Goal: Check status: Check status

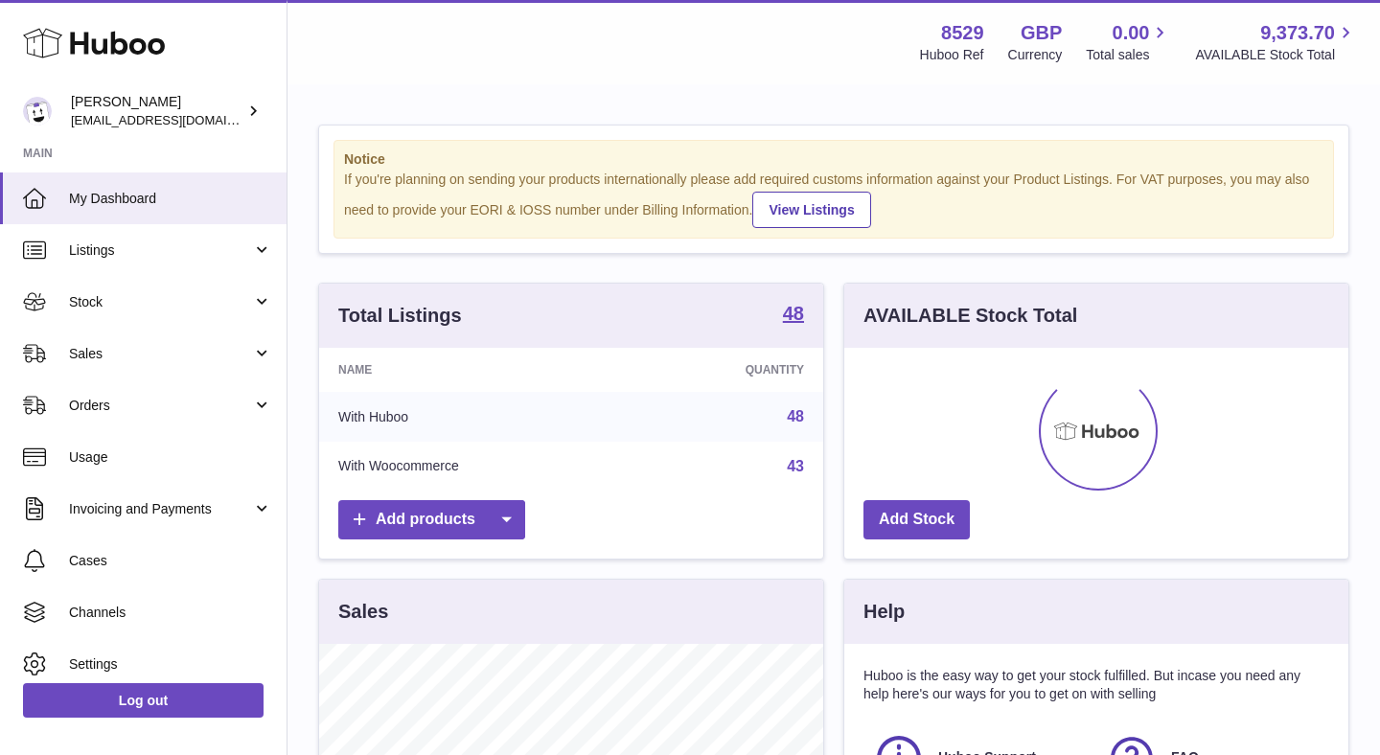
scroll to position [299, 504]
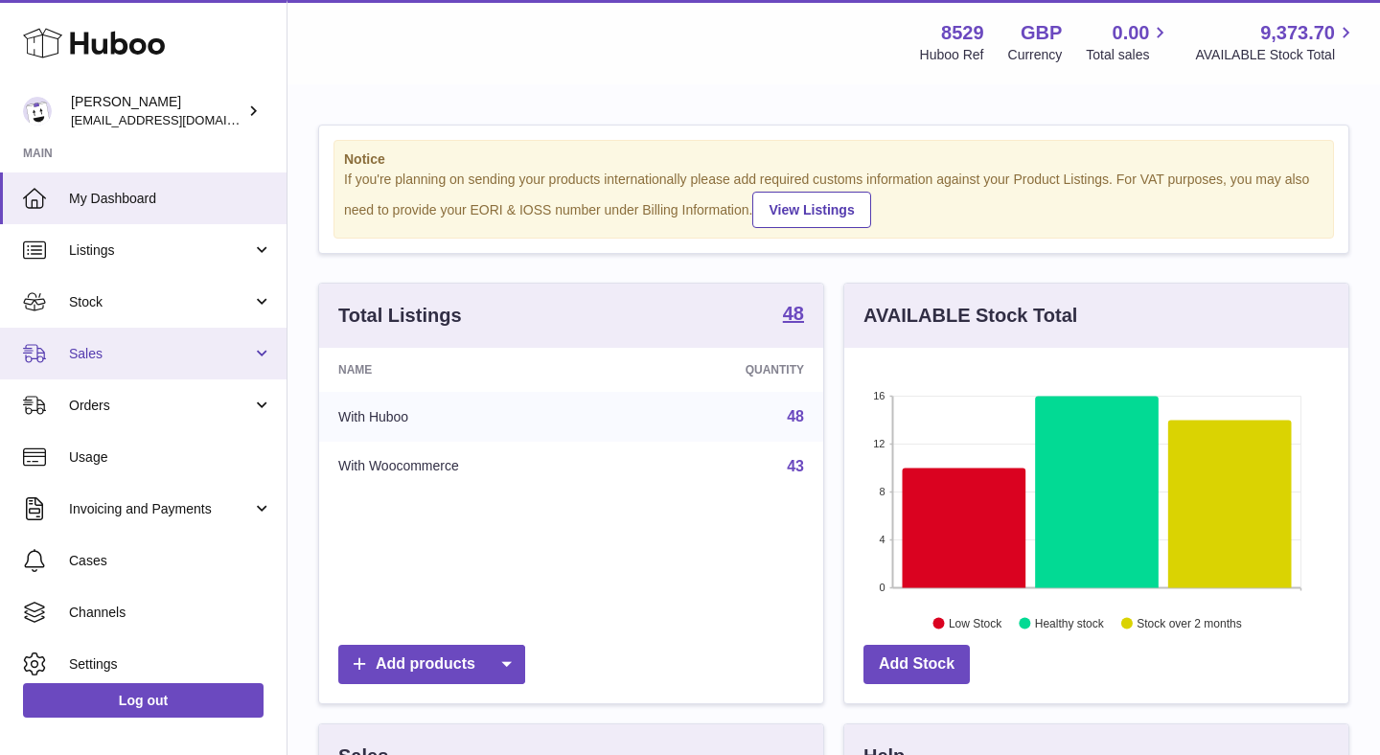
click at [154, 357] on span "Sales" at bounding box center [160, 354] width 183 height 18
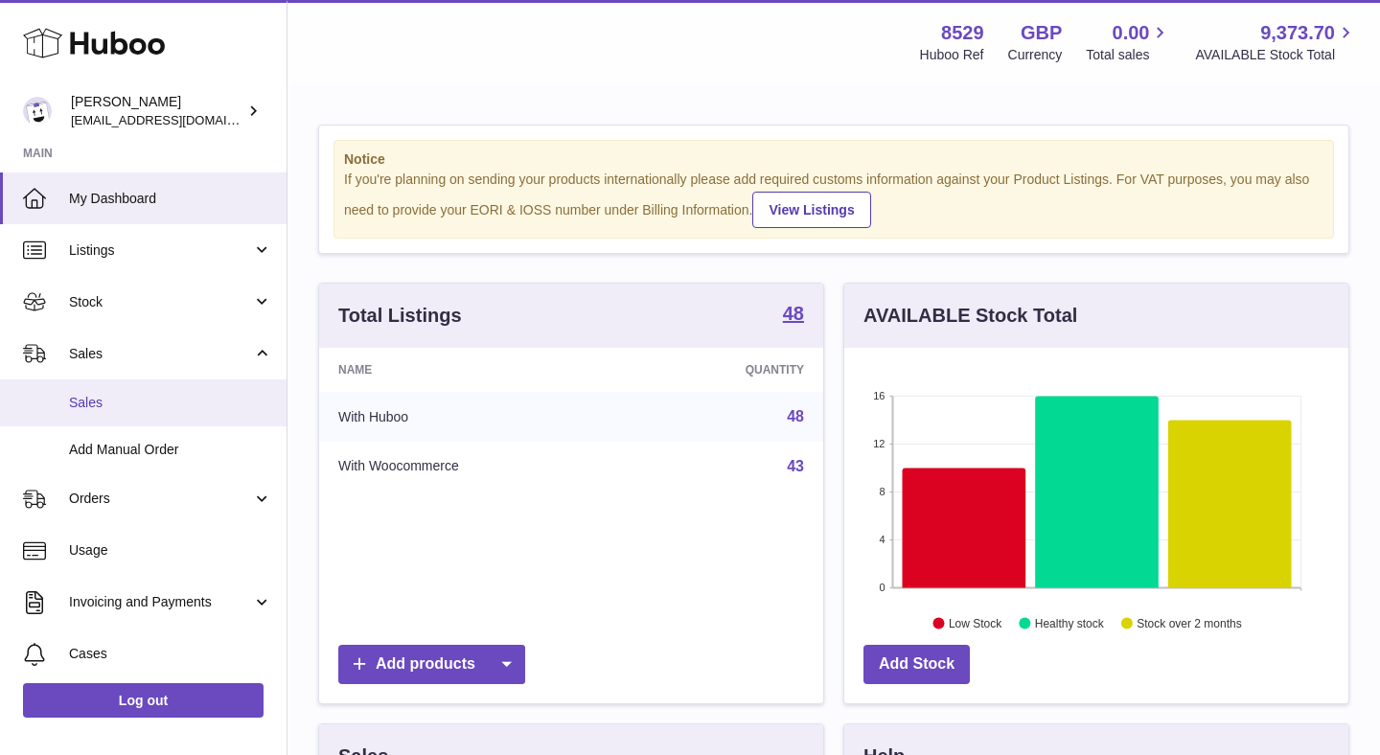
click at [143, 396] on span "Sales" at bounding box center [170, 403] width 203 height 18
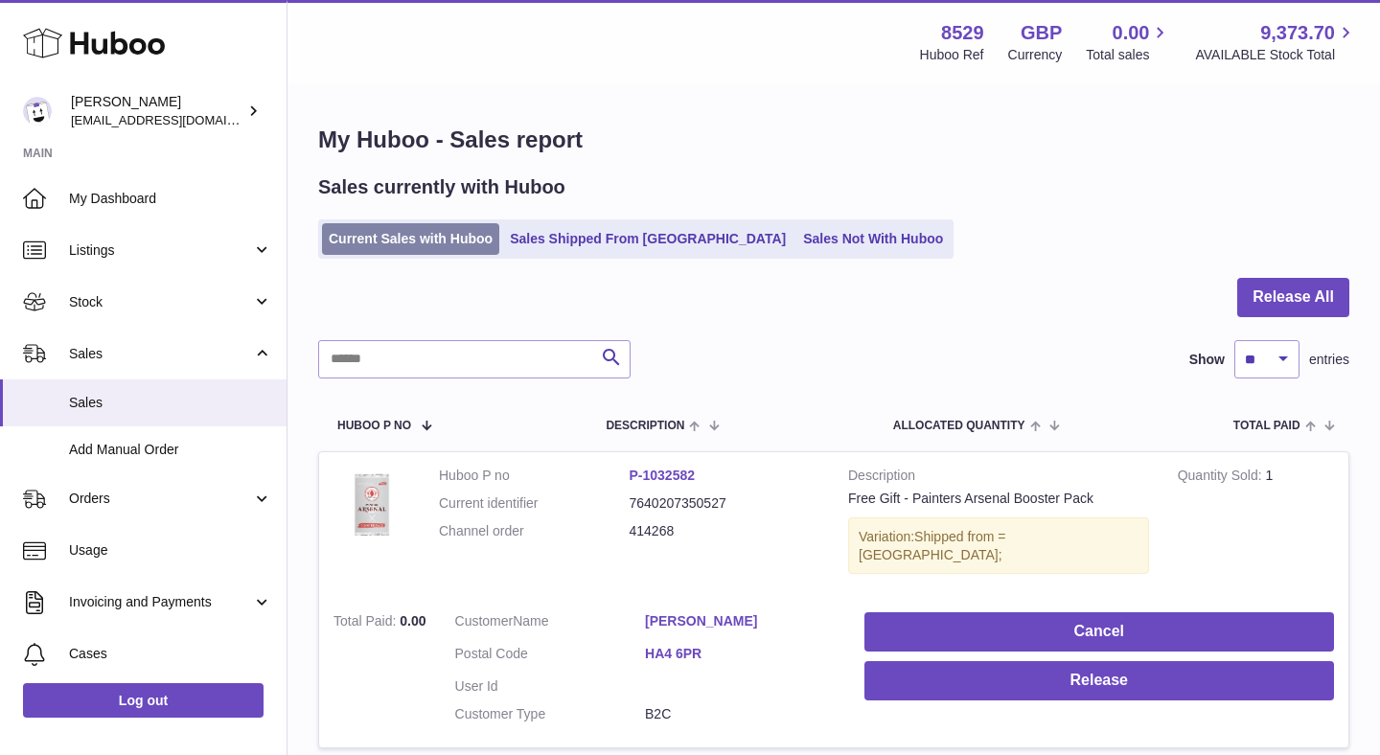
click at [444, 245] on link "Current Sales with Huboo" at bounding box center [410, 239] width 177 height 32
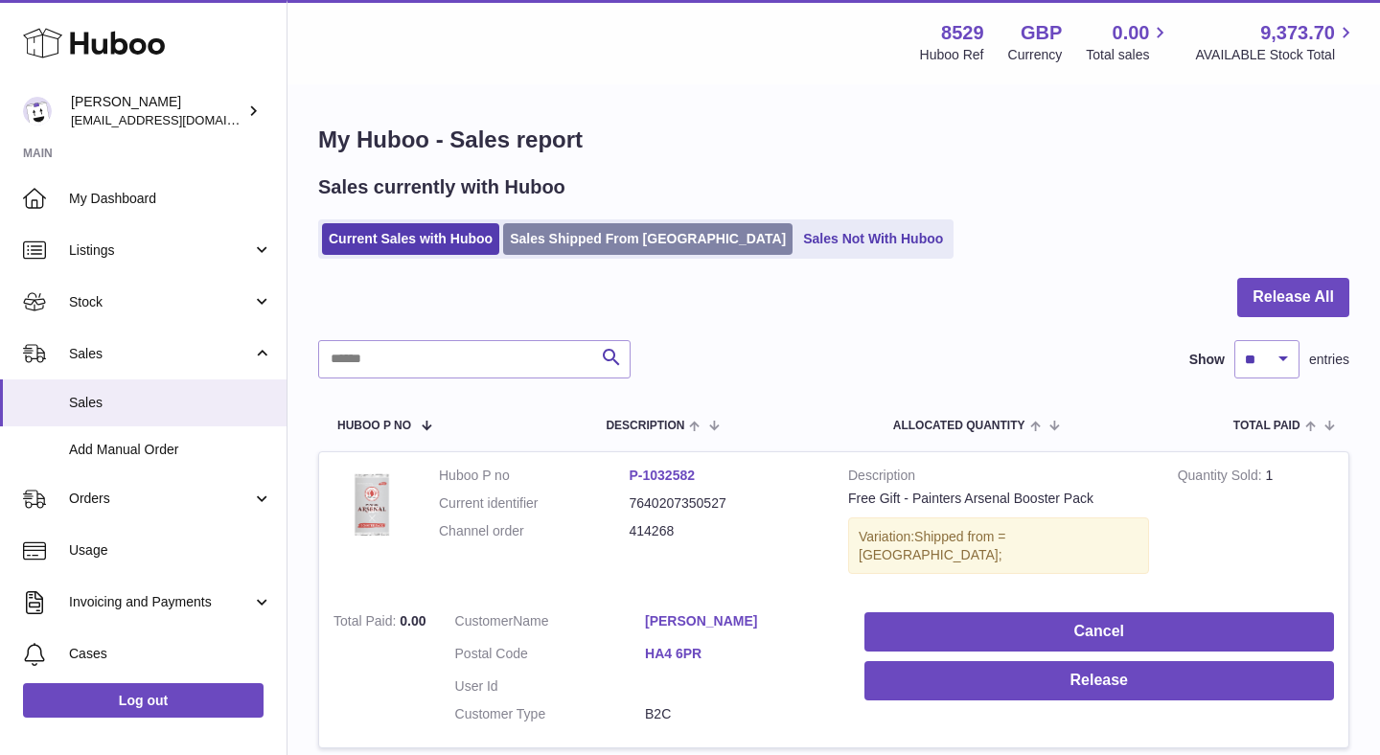
click at [543, 248] on link "Sales Shipped From Huboo" at bounding box center [648, 239] width 290 height 32
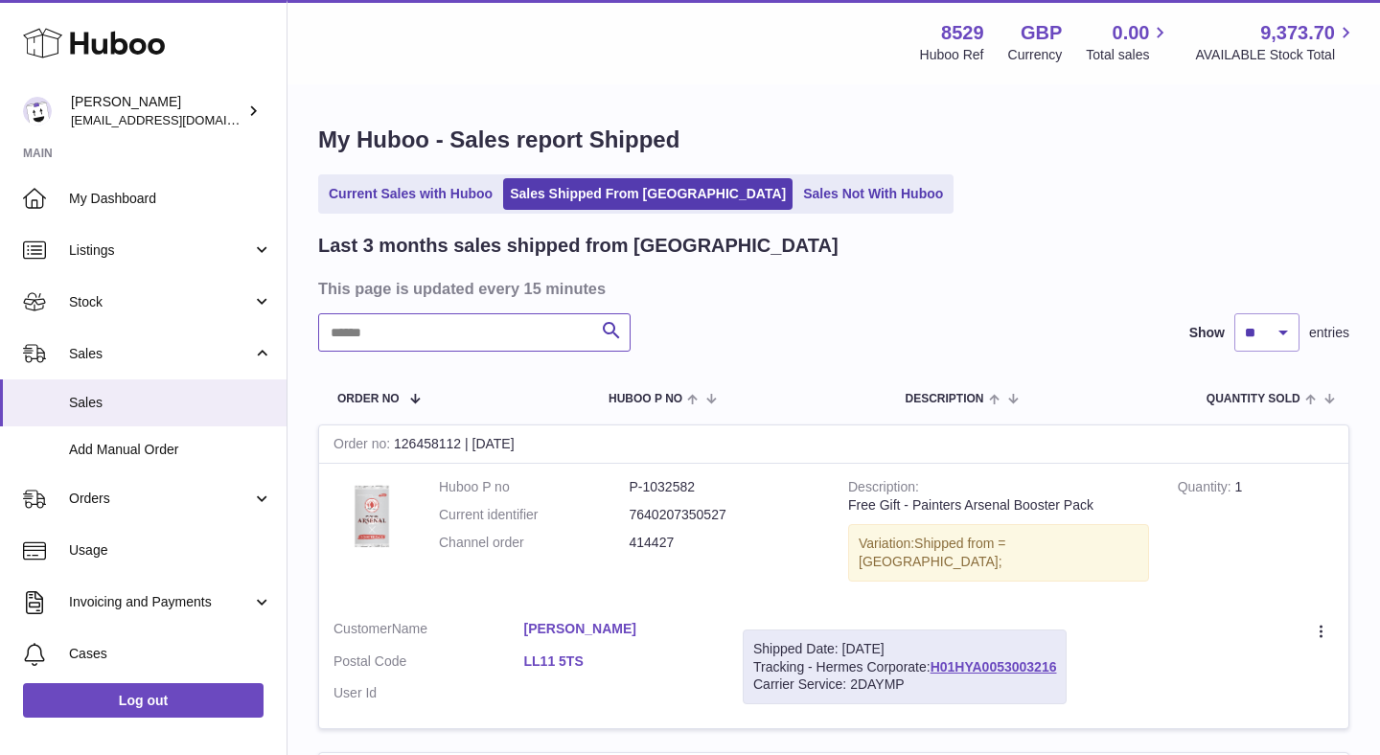
click at [460, 331] on input "text" at bounding box center [474, 332] width 313 height 38
type input "****"
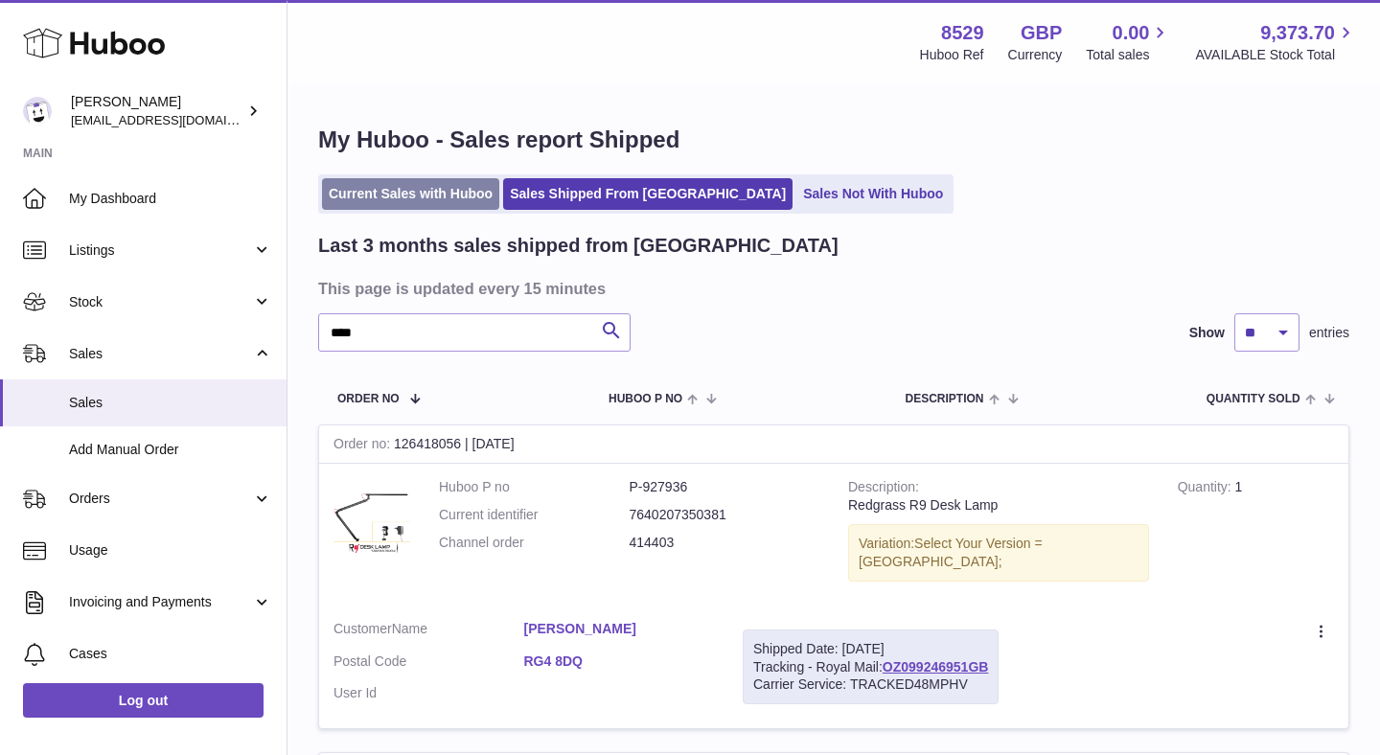
click at [347, 187] on link "Current Sales with Huboo" at bounding box center [410, 194] width 177 height 32
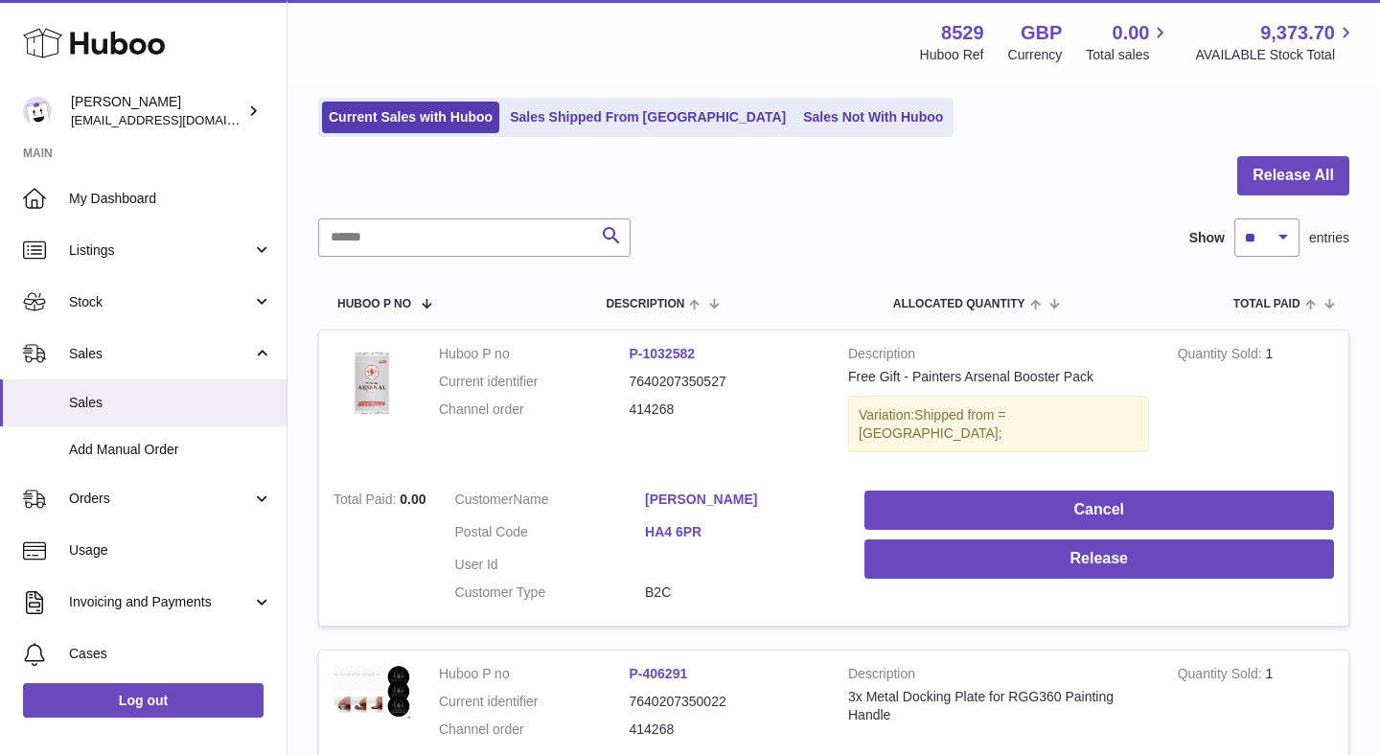
scroll to position [126, 0]
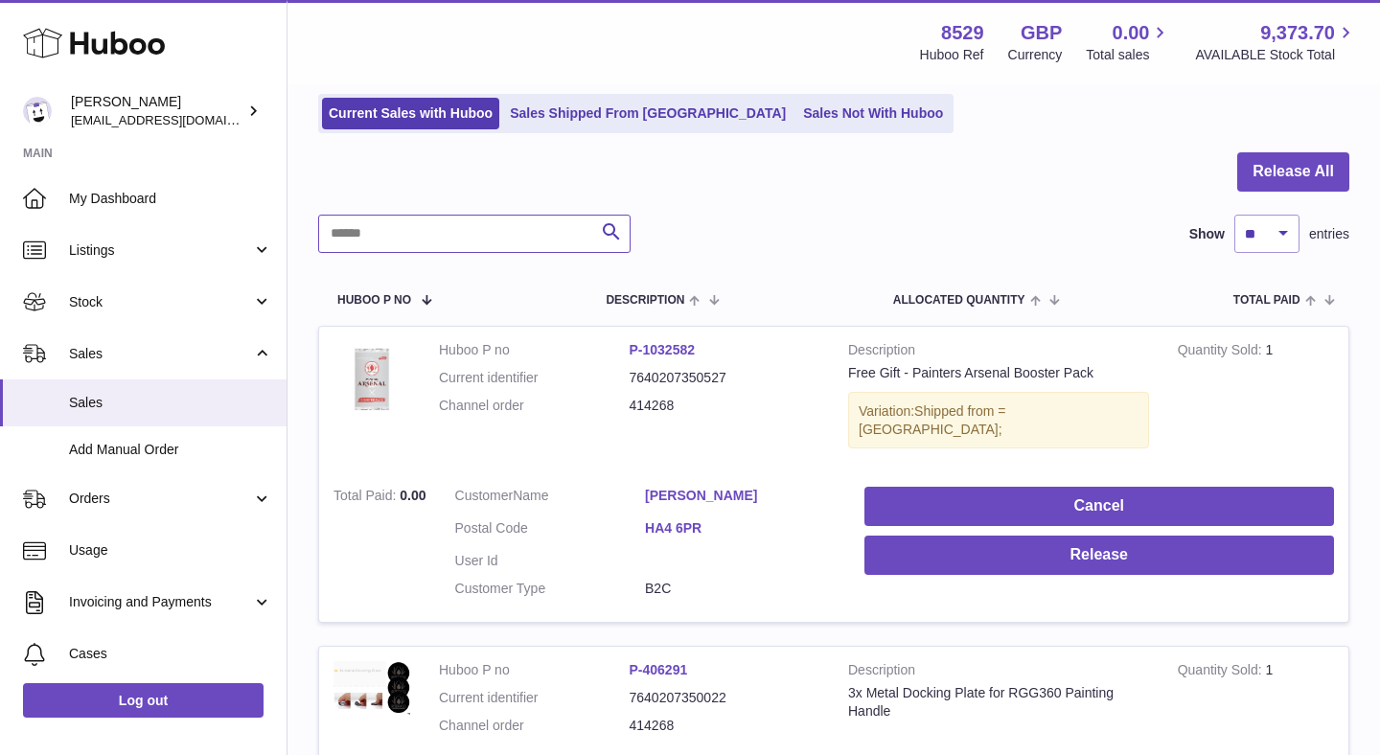
click at [472, 244] on input "text" at bounding box center [474, 234] width 313 height 38
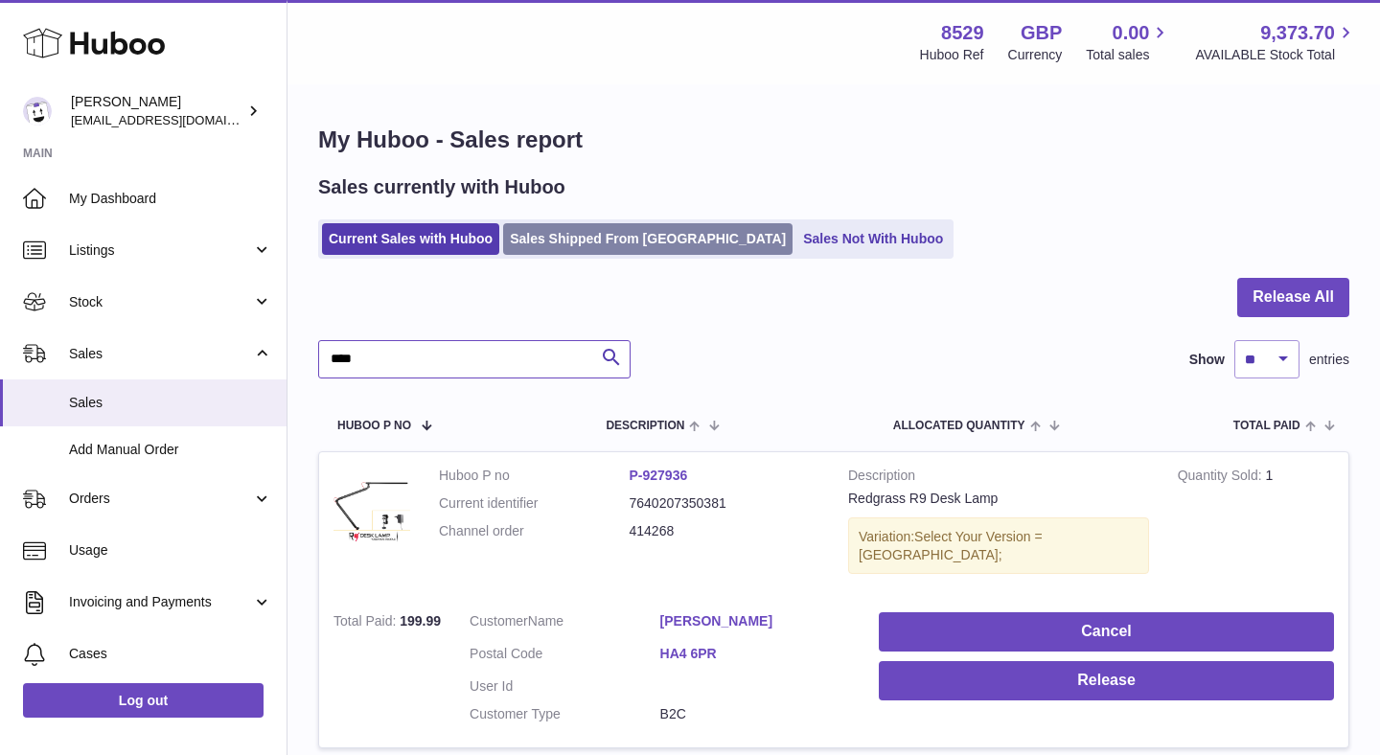
type input "****"
click at [637, 245] on link "Sales Shipped From Huboo" at bounding box center [648, 239] width 290 height 32
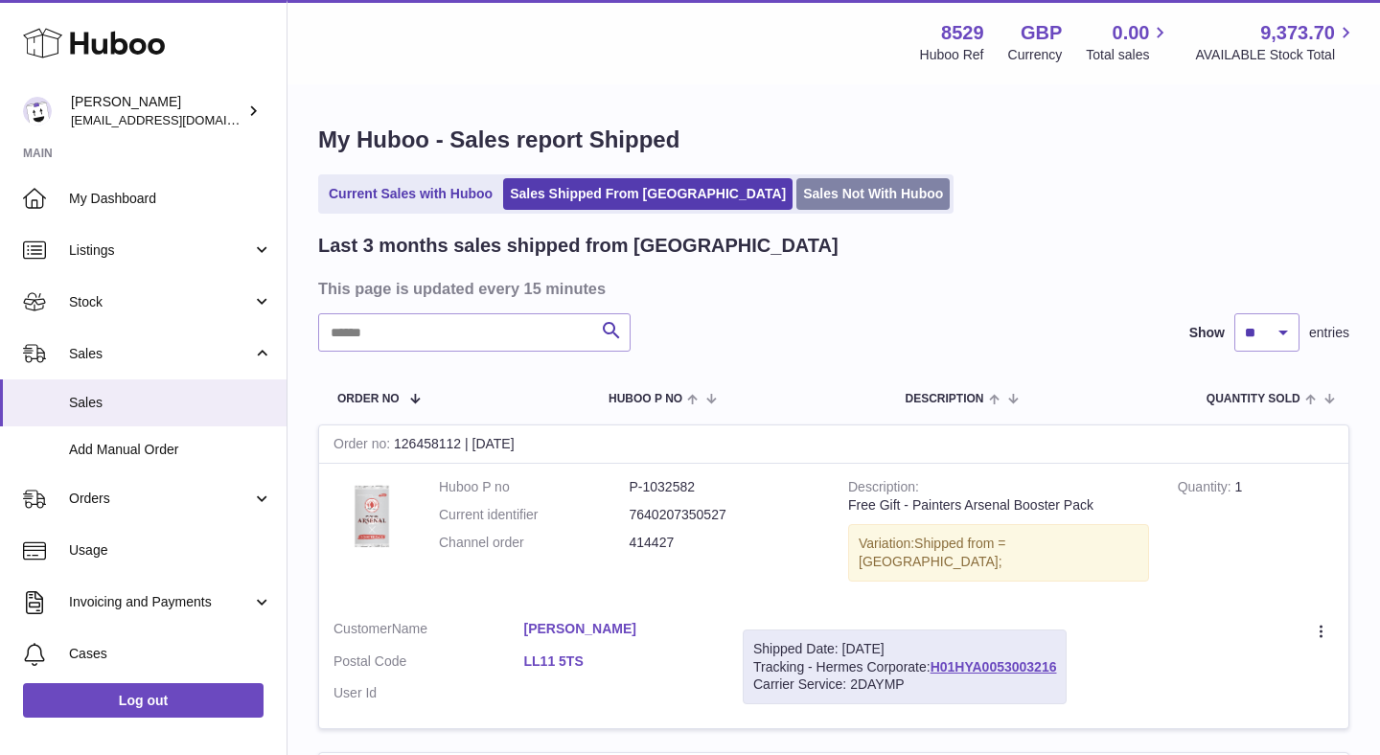
click at [797, 198] on link "Sales Not With Huboo" at bounding box center [873, 194] width 153 height 32
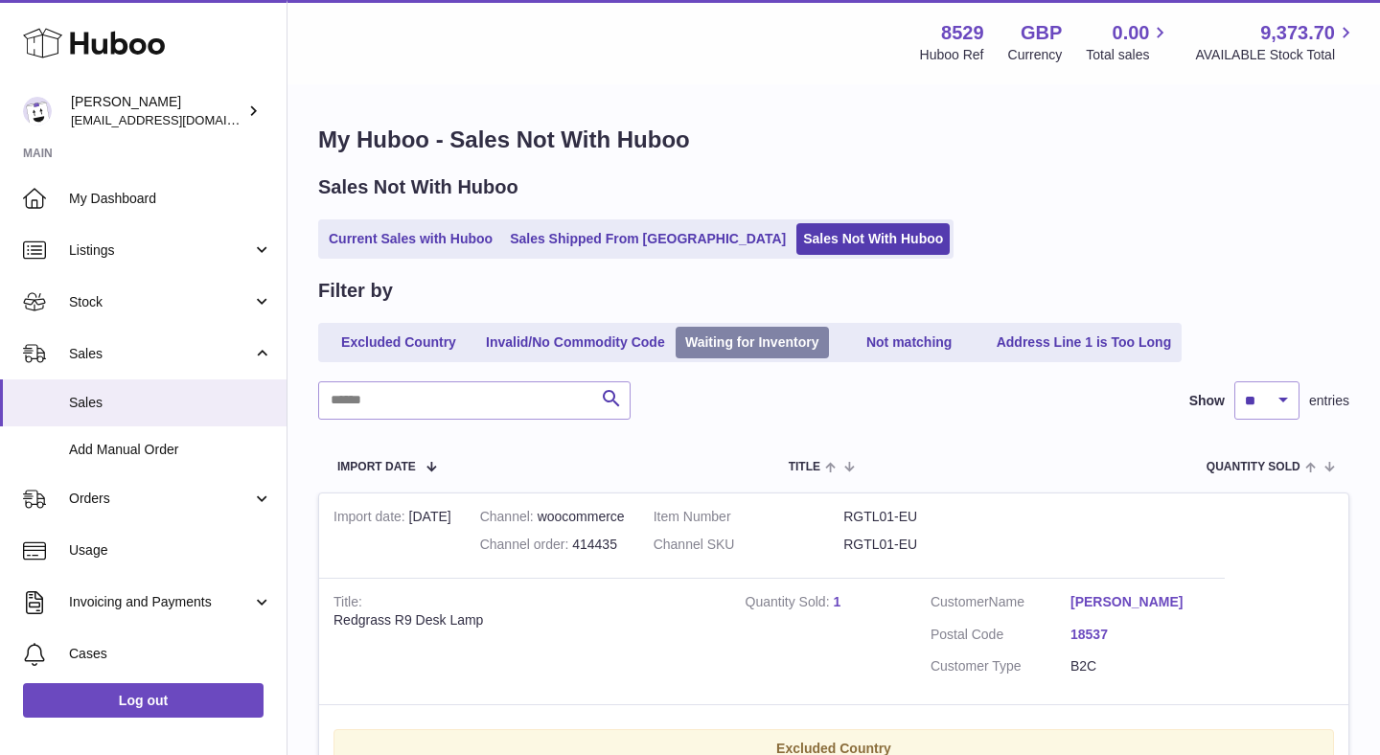
click at [707, 352] on link "Waiting for Inventory" at bounding box center [752, 343] width 153 height 32
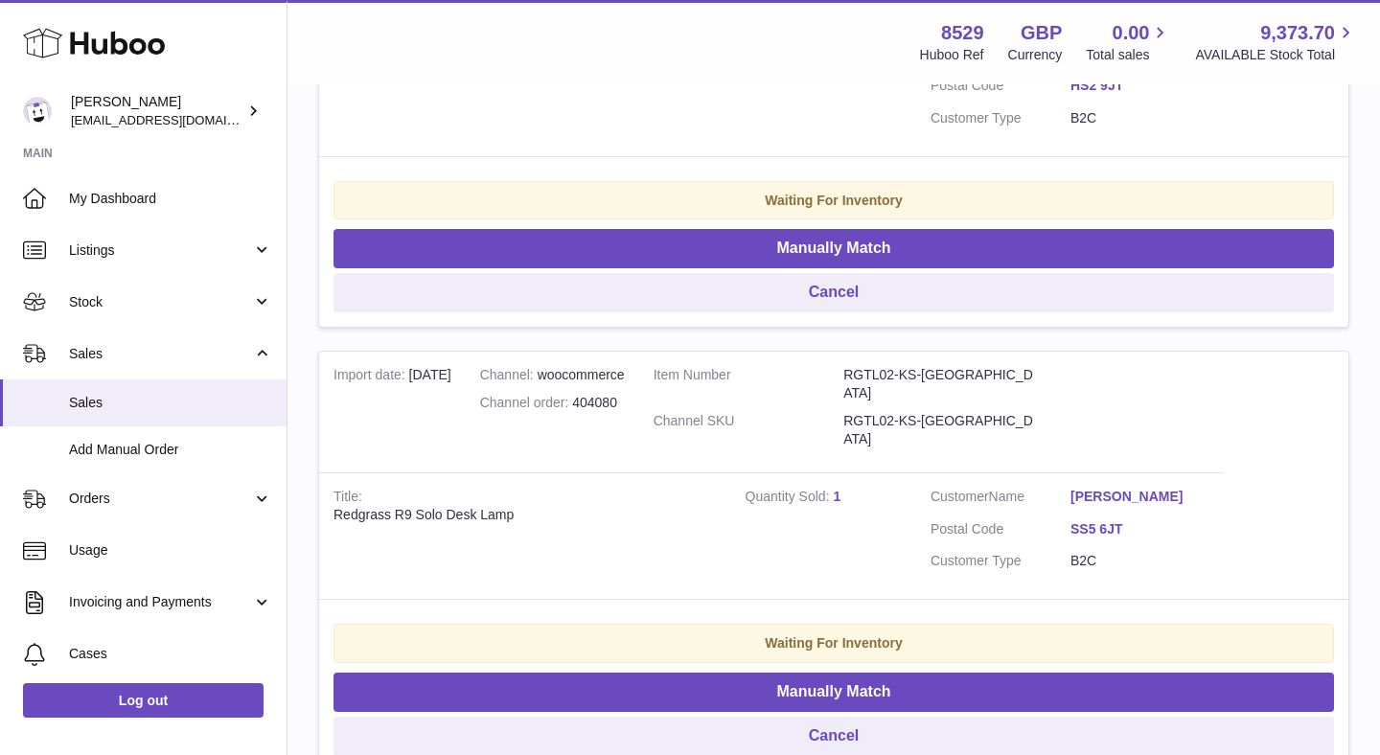
scroll to position [4001, 0]
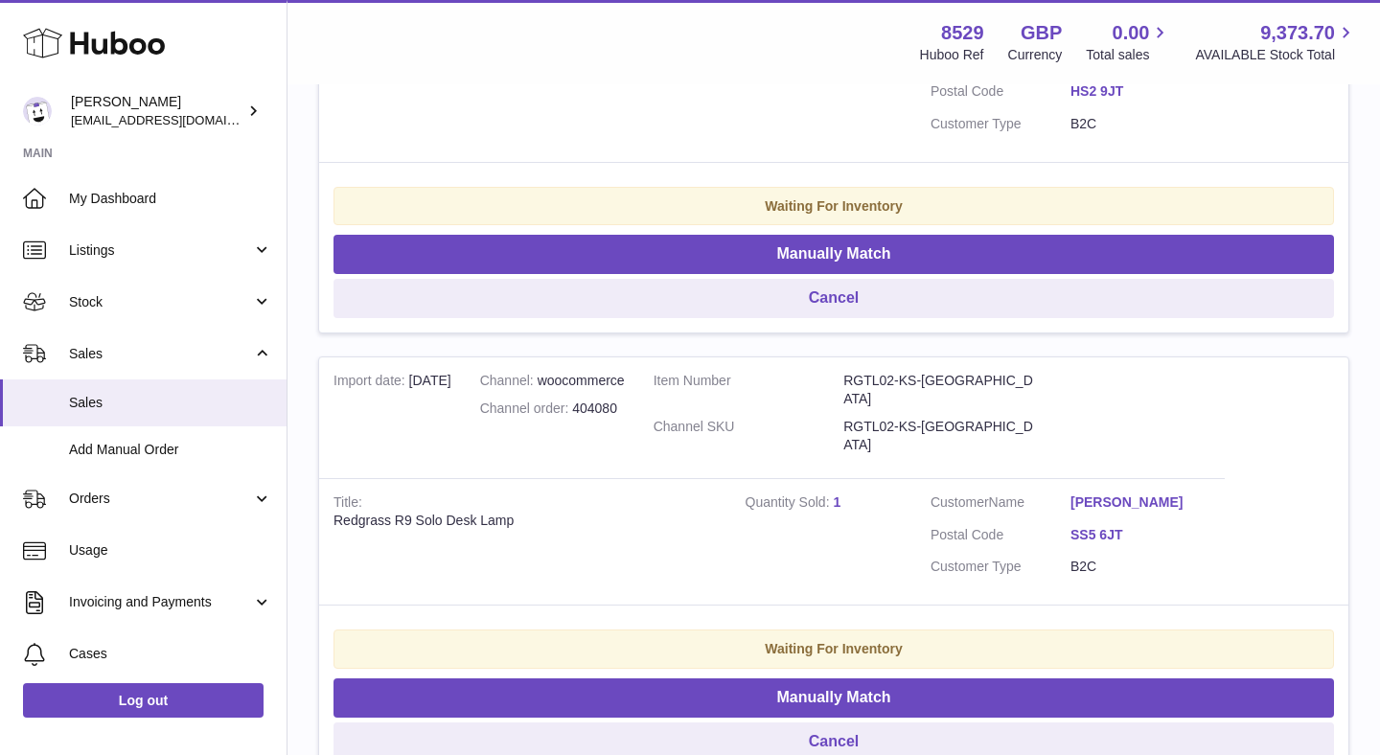
click at [887, 372] on dd "RGTL02-KS-UK" at bounding box center [939, 390] width 191 height 36
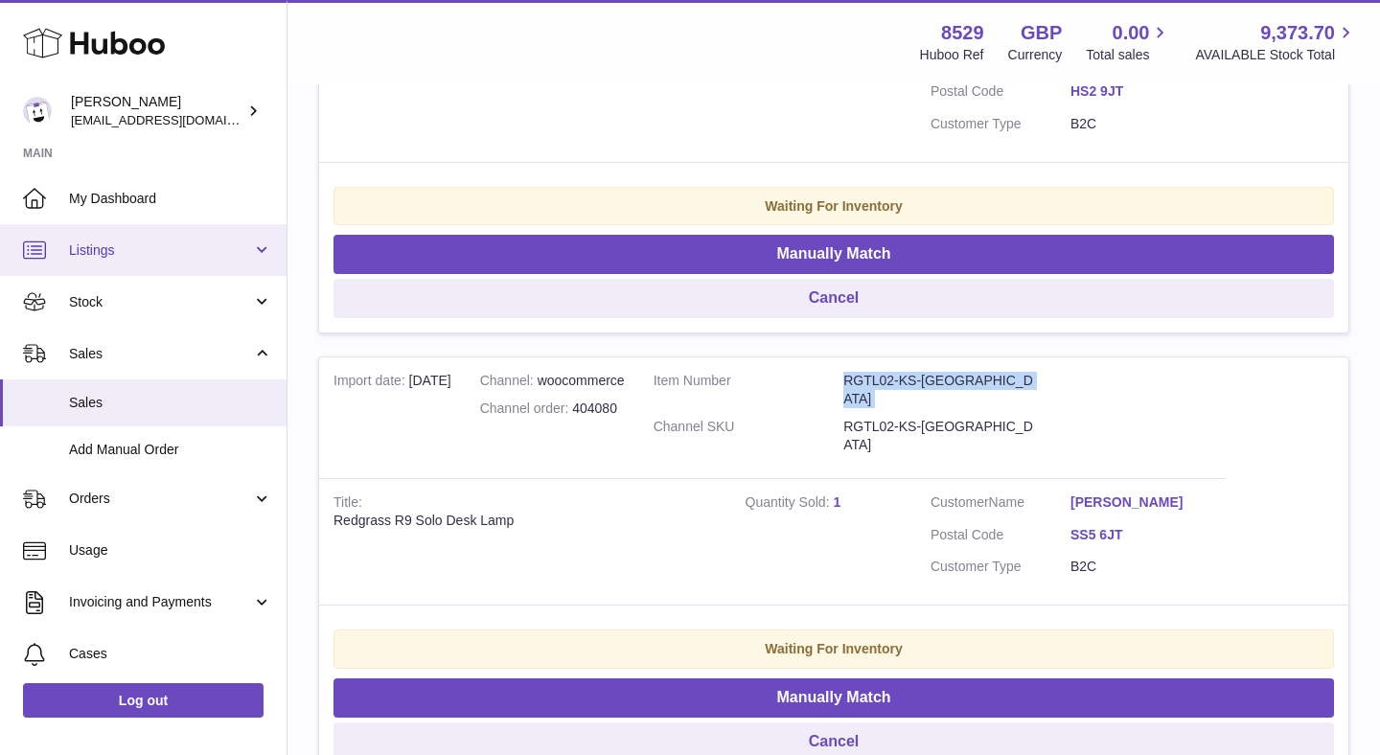
copy dl "RGTL02-KS-UK"
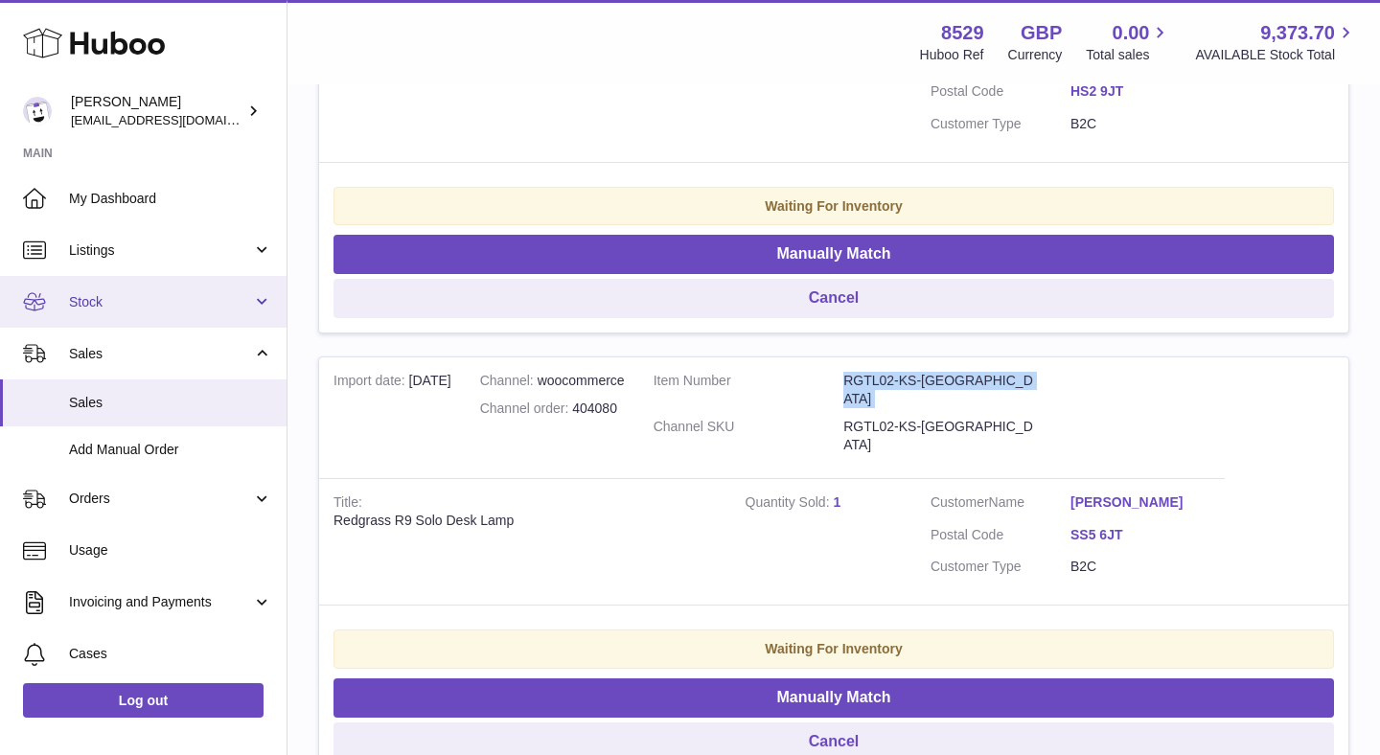
click at [177, 289] on link "Stock" at bounding box center [143, 302] width 287 height 52
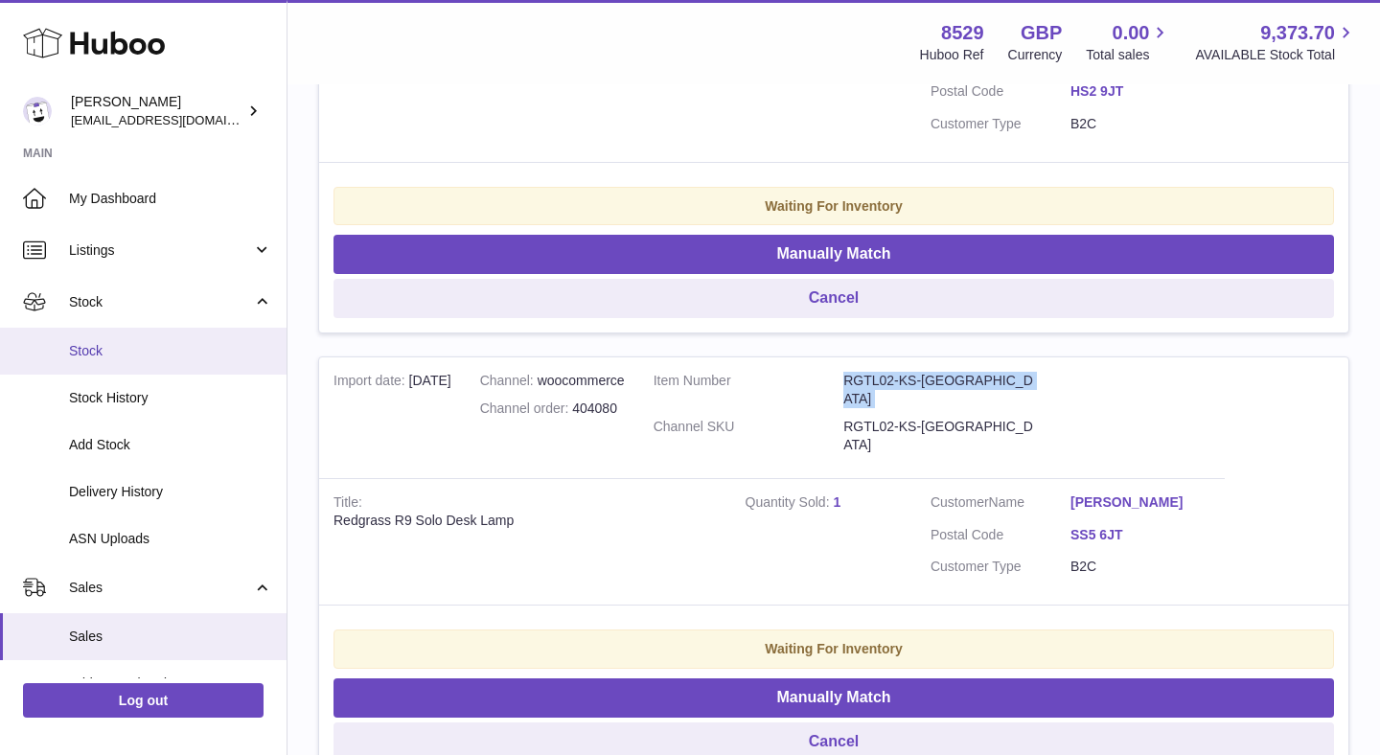
click at [159, 336] on link "Stock" at bounding box center [143, 351] width 287 height 47
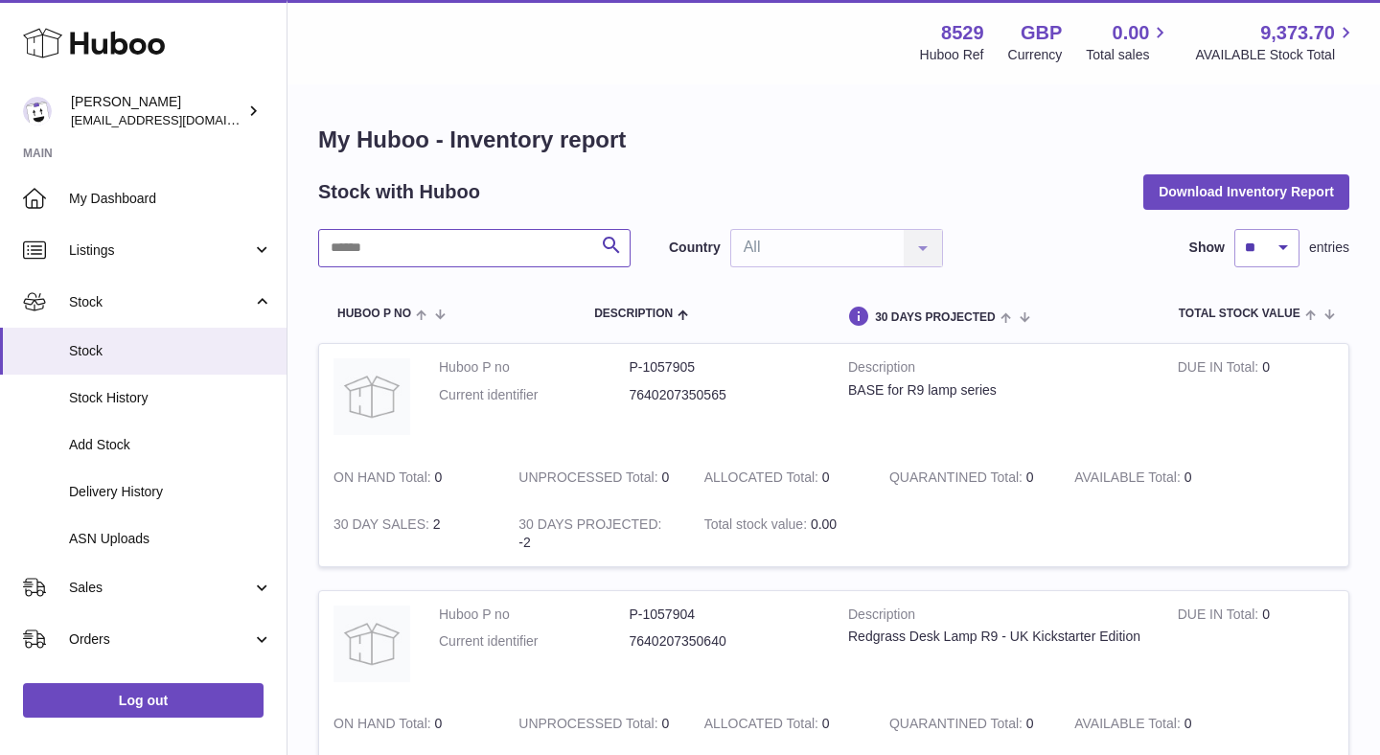
click at [463, 251] on input "text" at bounding box center [474, 248] width 313 height 38
paste input "**********"
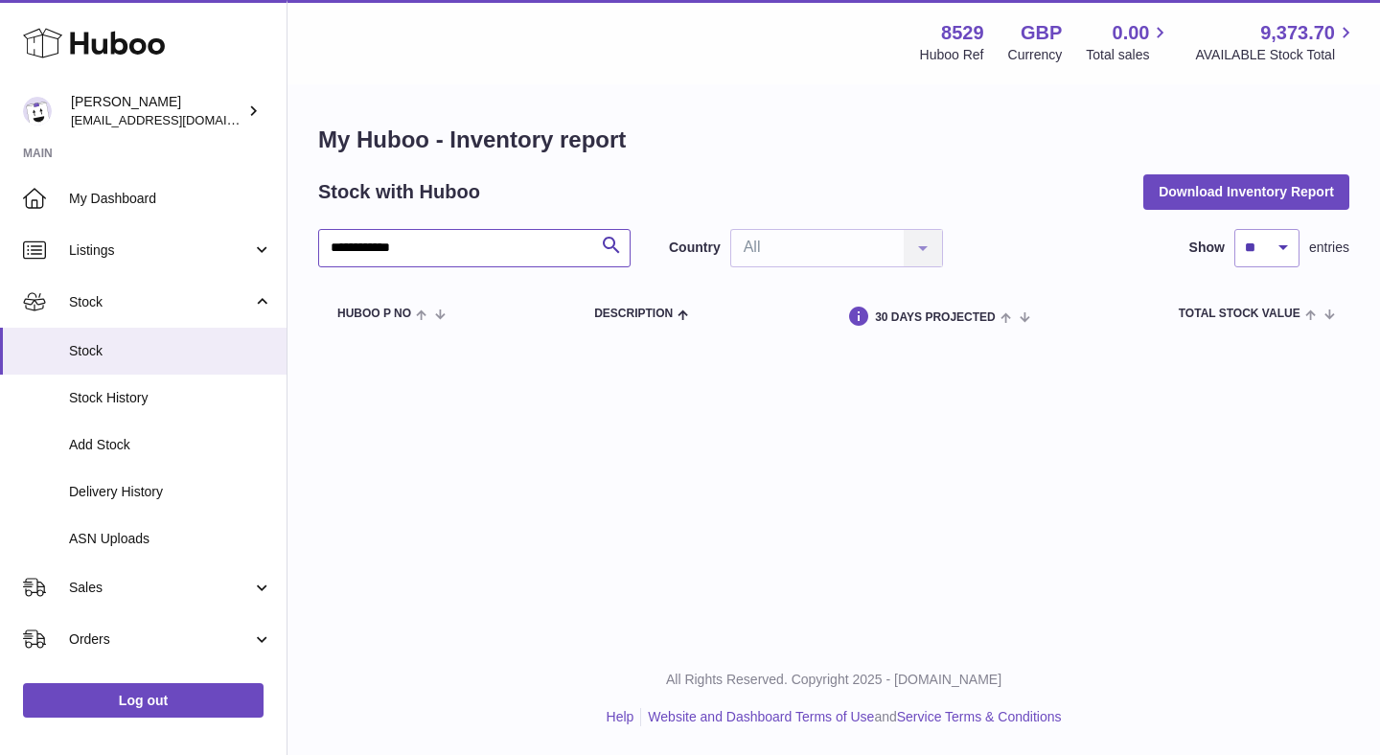
click at [463, 251] on input "**********" at bounding box center [474, 248] width 313 height 38
type input "****"
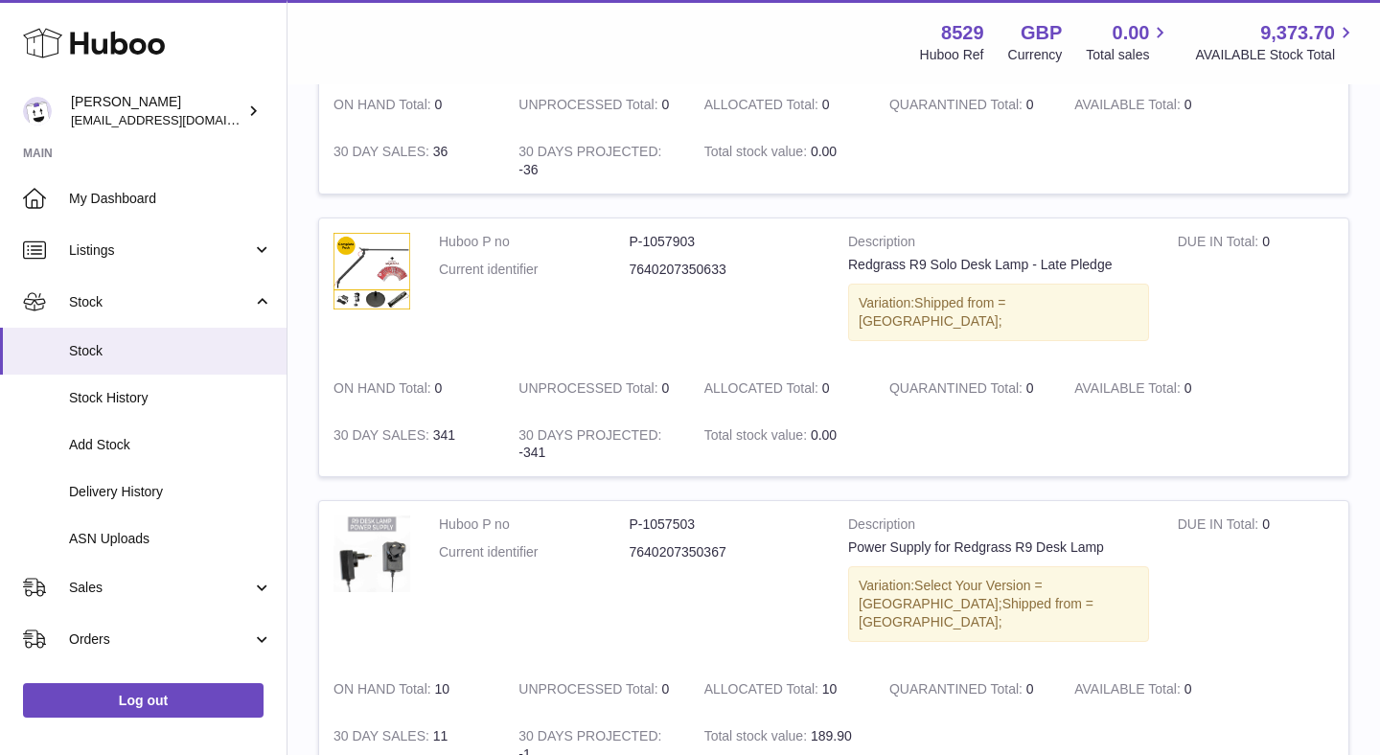
scroll to position [624, 0]
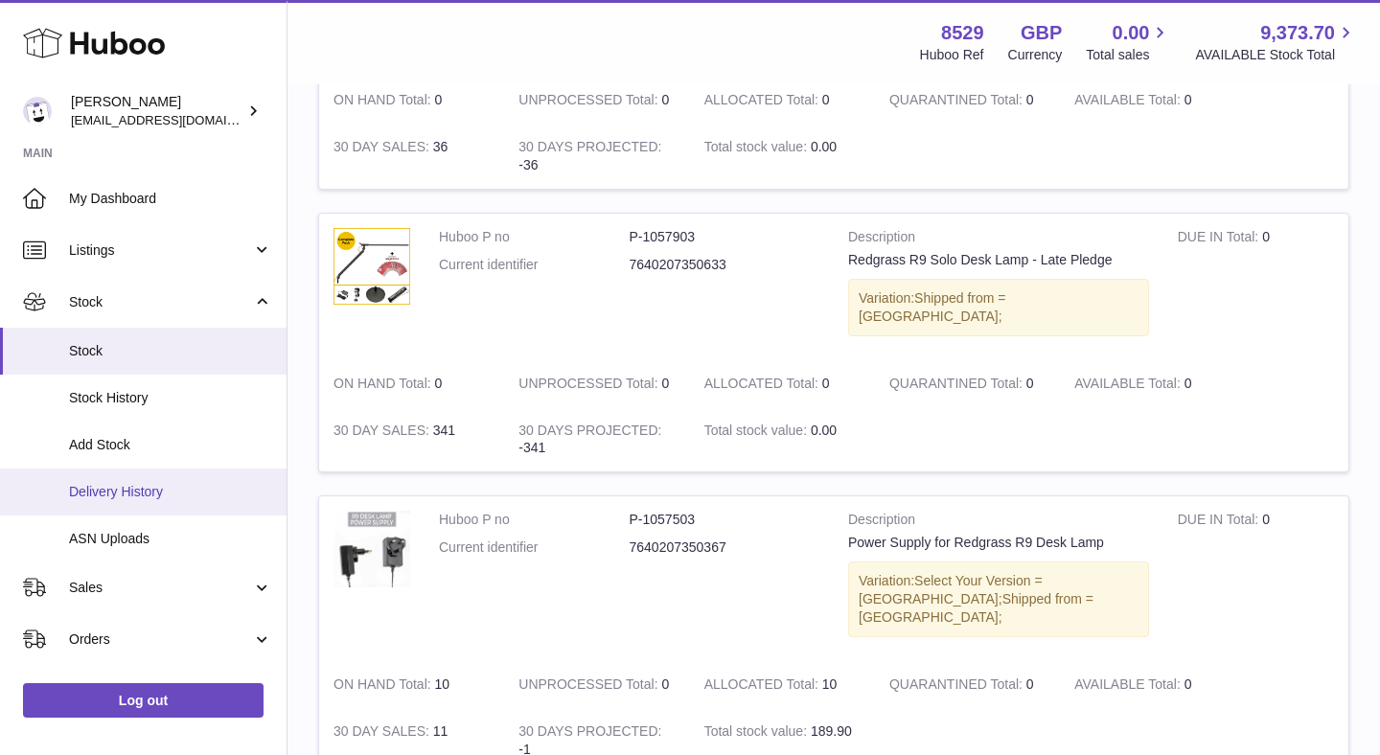
click at [138, 494] on span "Delivery History" at bounding box center [170, 492] width 203 height 18
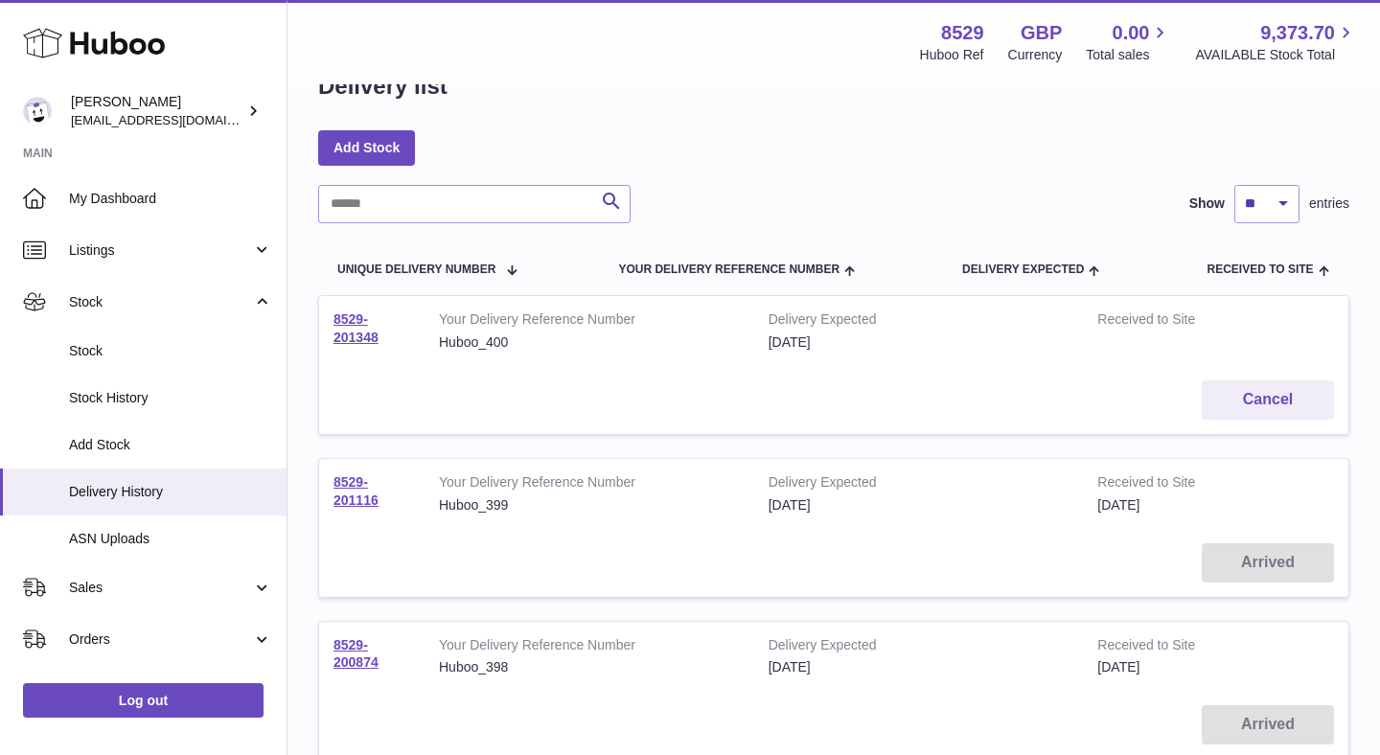
scroll to position [55, 0]
click at [359, 336] on link "8529-201348" at bounding box center [356, 328] width 45 height 34
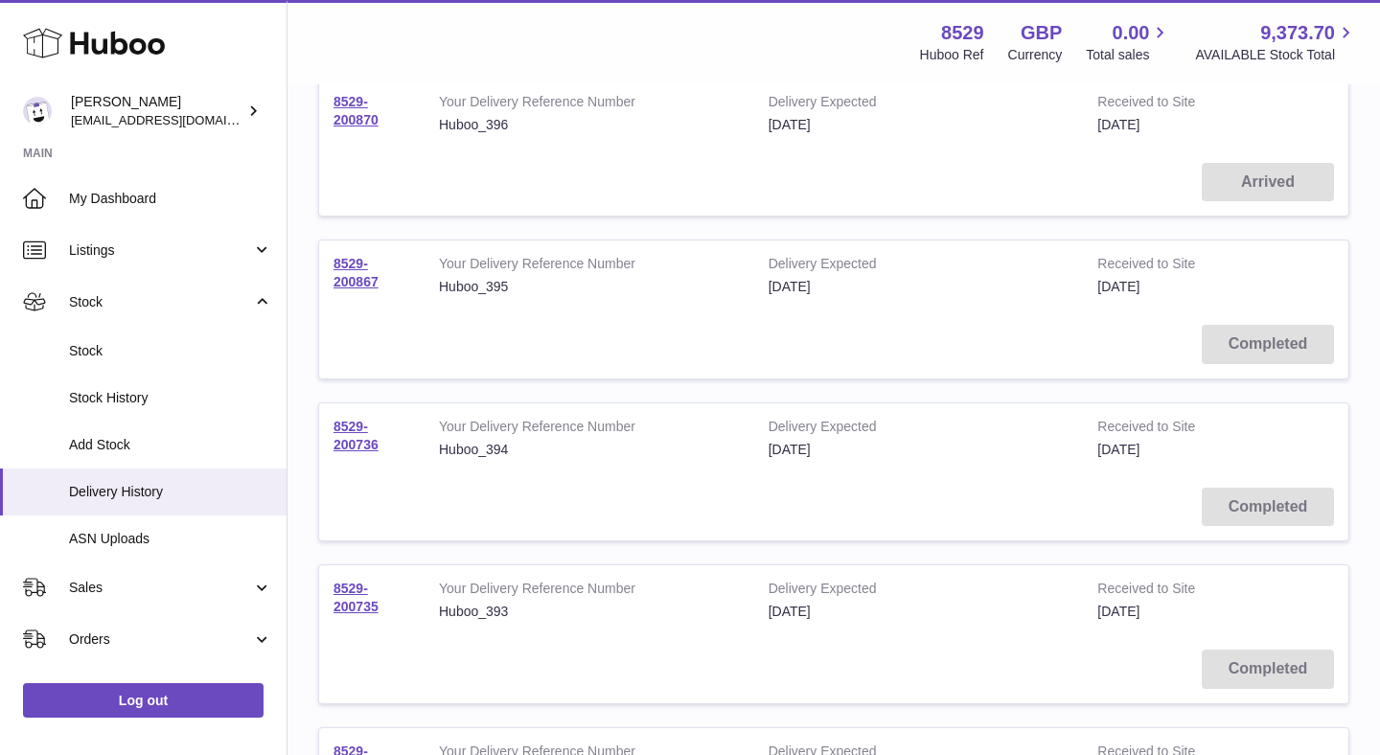
scroll to position [1420, 0]
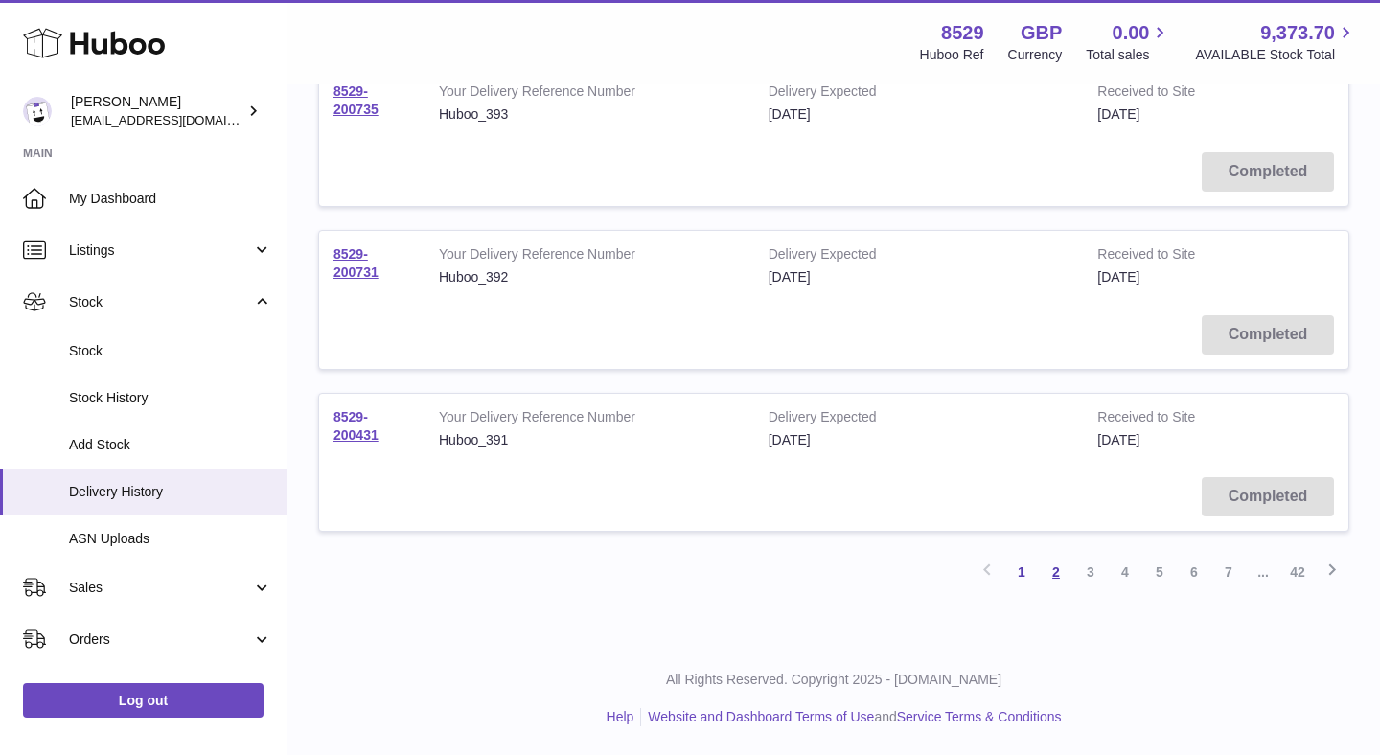
click at [1060, 583] on link "2" at bounding box center [1056, 572] width 35 height 35
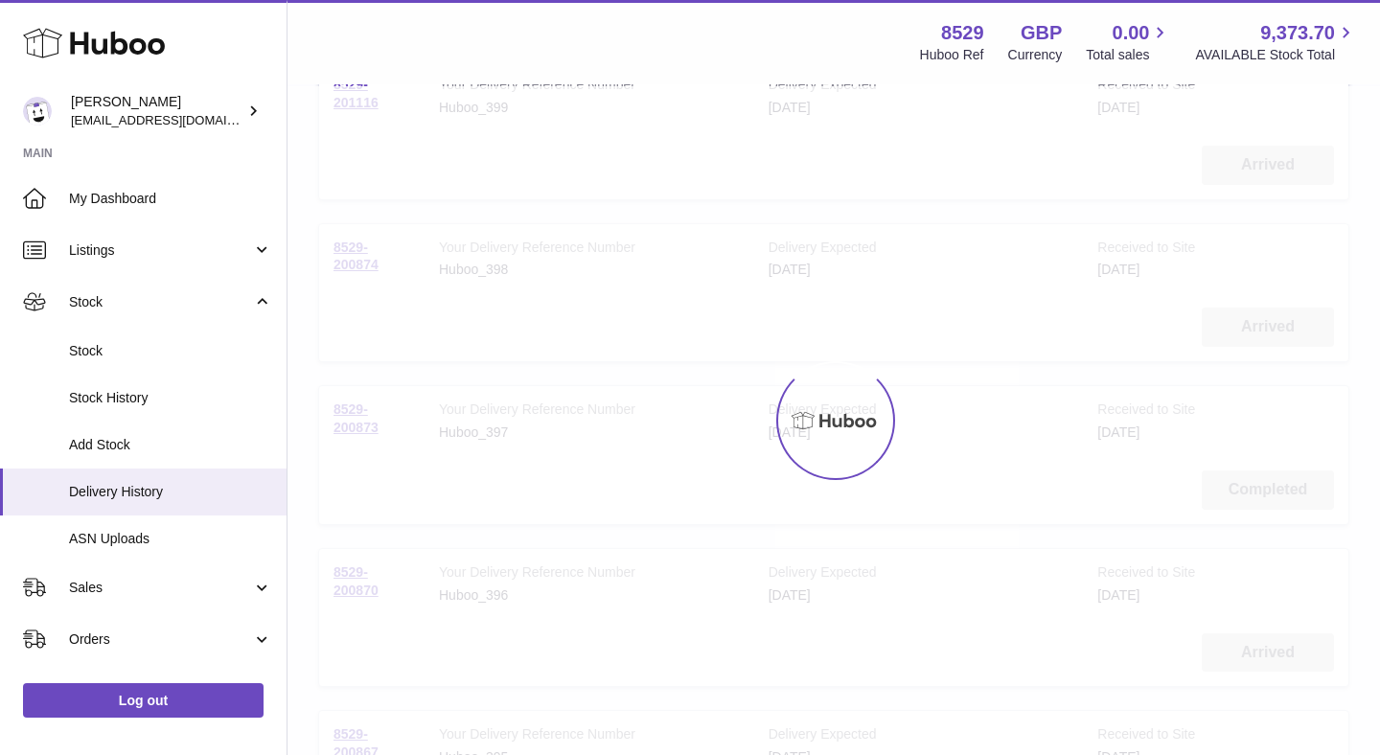
scroll to position [86, 0]
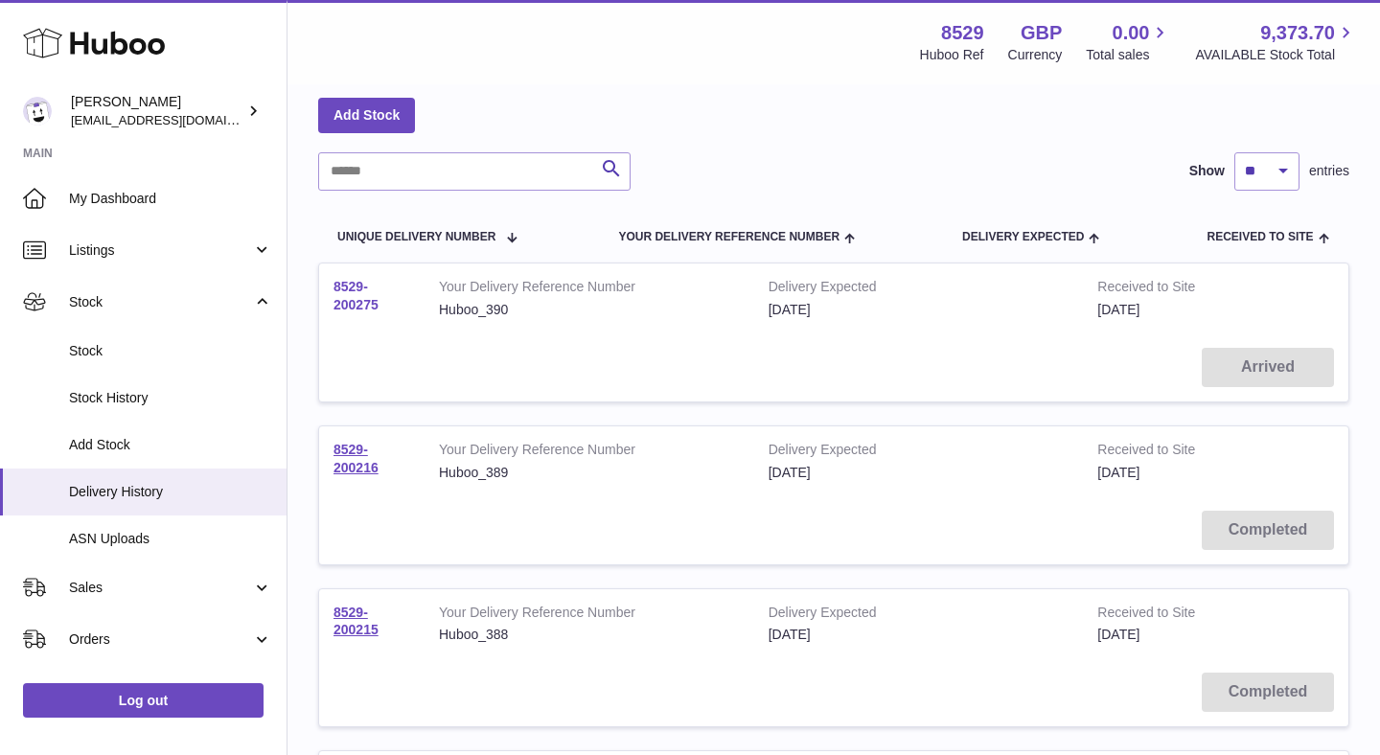
click at [366, 306] on link "8529-200275" at bounding box center [356, 296] width 45 height 34
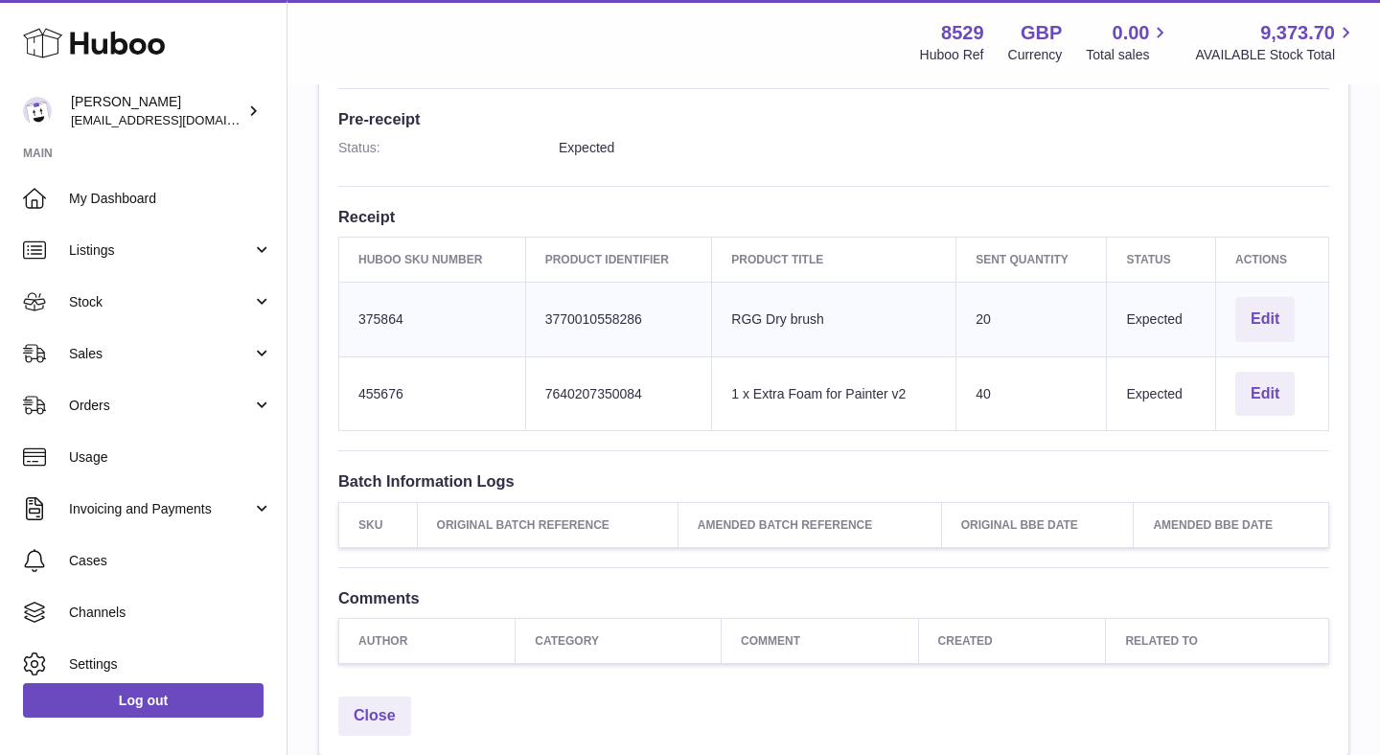
scroll to position [658, 0]
